Goal: Download file/media

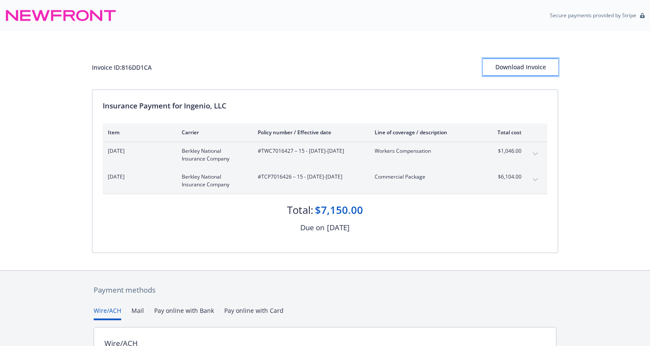
click at [526, 60] on div "Download Invoice" at bounding box center [520, 67] width 75 height 16
click at [69, 179] on div "Invoice ID: 816DD1CA Download Invoice Insurance Payment for Ingenio, LLC Item C…" at bounding box center [325, 150] width 650 height 239
